Goal: Information Seeking & Learning: Learn about a topic

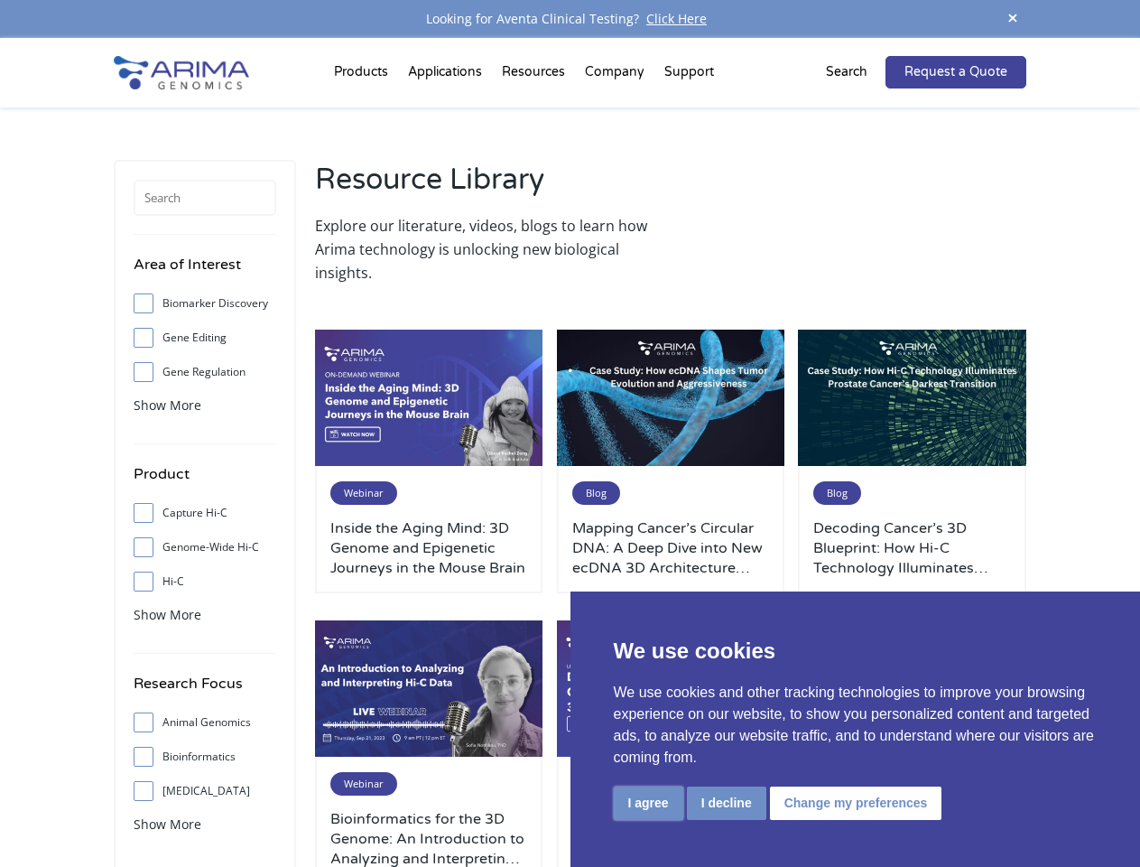
click at [648, 803] on button "I agree" at bounding box center [649, 802] width 70 height 33
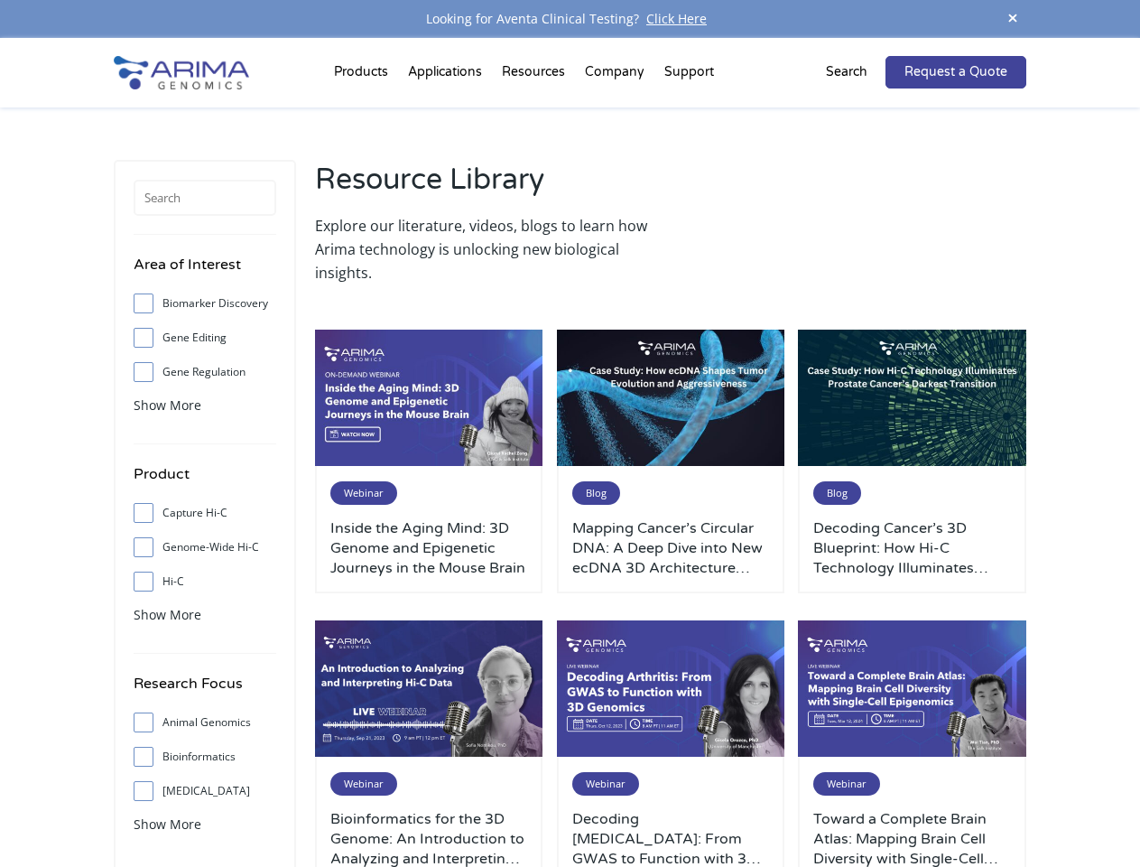
click at [726, 803] on div "Webinar Decoding [MEDICAL_DATA]: From GWAS to Function with 3D Genomics" at bounding box center [671, 820] width 228 height 127
click at [853, 803] on div "Webinar Toward a Complete Brain Atlas: Mapping [MEDICAL_DATA] Diversity with Si…" at bounding box center [912, 820] width 228 height 127
click at [1013, 19] on span at bounding box center [1012, 19] width 27 height 24
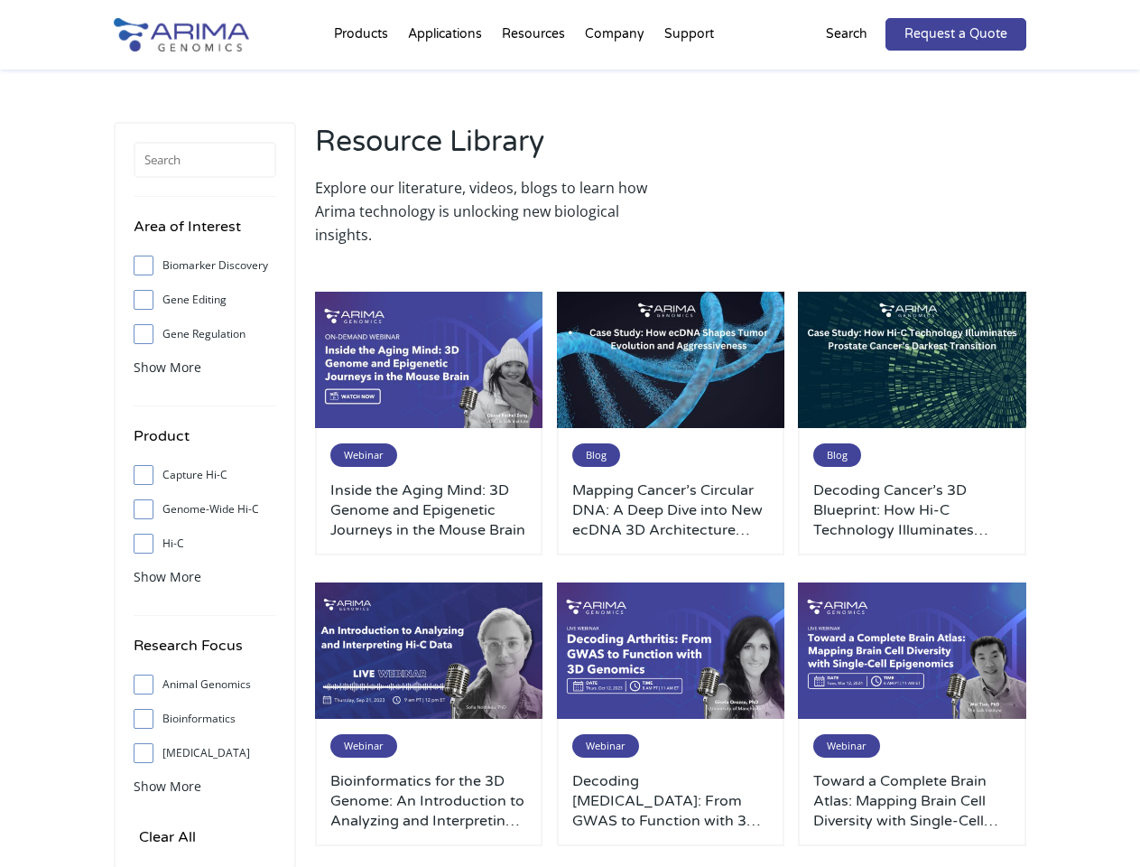
click at [364, 76] on div "Area of Interest Biomarker Discovery Gene Editing Gene Regulation Genome Assemb…" at bounding box center [570, 799] width 912 height 1458
click at [535, 76] on div "Area of Interest Biomarker Discovery Gene Editing Gene Regulation Genome Assemb…" at bounding box center [570, 799] width 912 height 1458
click at [616, 76] on div "Area of Interest Biomarker Discovery Gene Editing Gene Regulation Genome Assemb…" at bounding box center [570, 799] width 912 height 1458
click at [689, 76] on div "Area of Interest Biomarker Discovery Gene Editing Gene Regulation Genome Assemb…" at bounding box center [570, 799] width 912 height 1458
click at [858, 72] on div "Area of Interest Biomarker Discovery Gene Editing Gene Regulation Genome Assemb…" at bounding box center [570, 799] width 912 height 1458
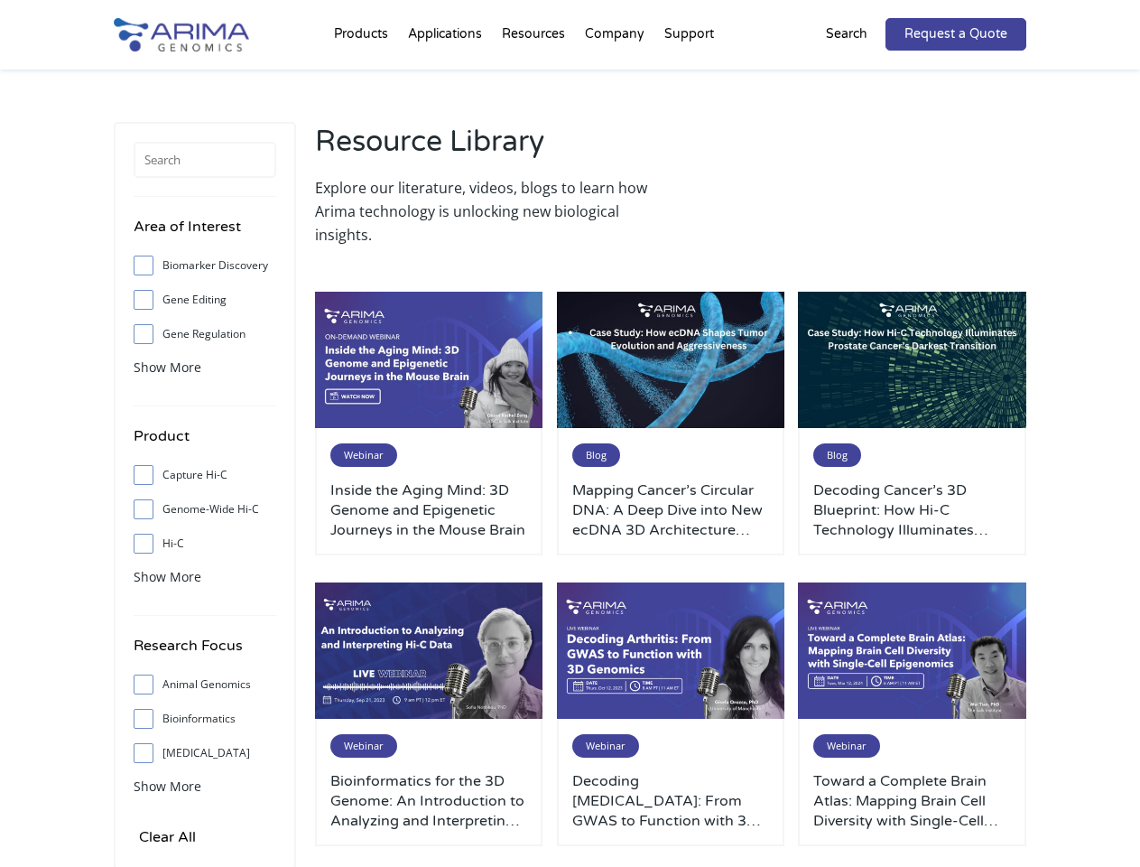
click at [167, 405] on hr at bounding box center [205, 405] width 143 height 1
